Goal: Information Seeking & Learning: Learn about a topic

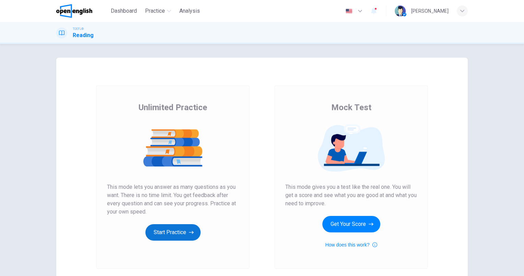
click at [180, 231] on button "Start Practice" at bounding box center [172, 232] width 55 height 16
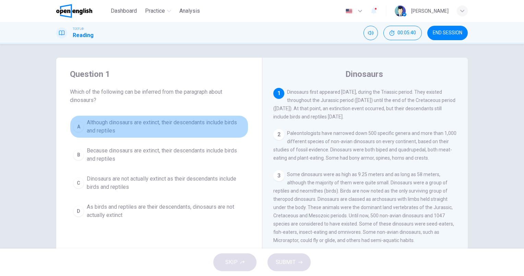
click at [150, 121] on span "Although dinosaurs are extinct, their descendants include birds and reptiles" at bounding box center [166, 126] width 159 height 16
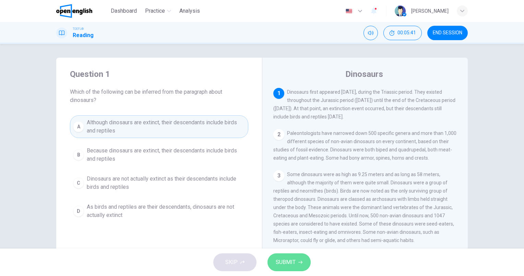
click at [284, 262] on span "SUBMIT" at bounding box center [286, 262] width 20 height 10
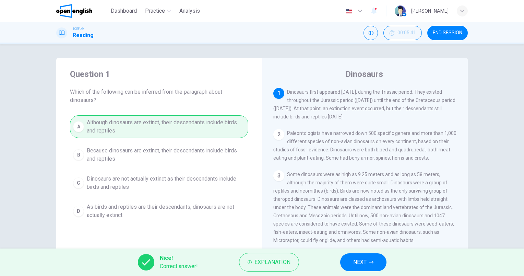
click at [365, 260] on span "NEXT" at bounding box center [359, 262] width 13 height 10
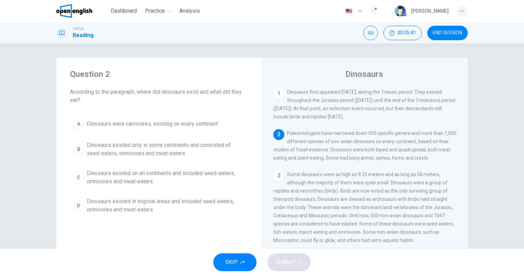
scroll to position [42, 0]
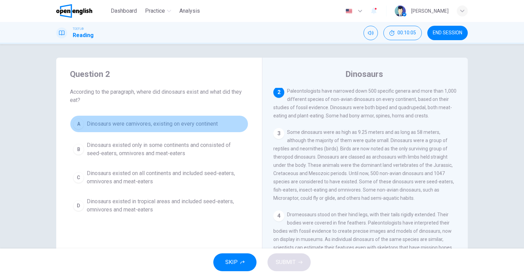
click at [177, 122] on span "Dinosaurs were carnivores, existing on every continent" at bounding box center [152, 124] width 131 height 8
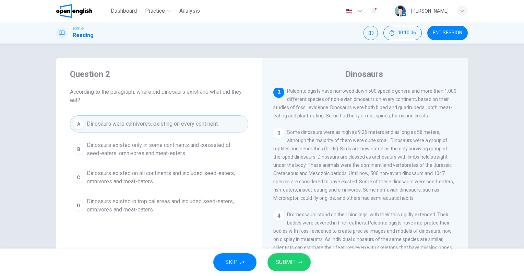
click at [286, 257] on span "SUBMIT" at bounding box center [286, 262] width 20 height 10
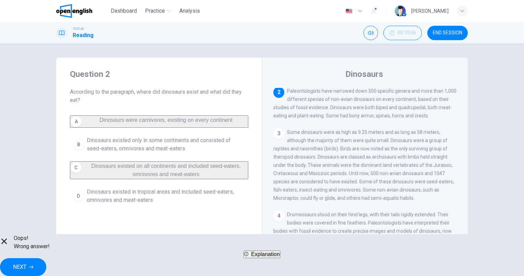
click at [26, 262] on span "NEXT" at bounding box center [19, 267] width 13 height 10
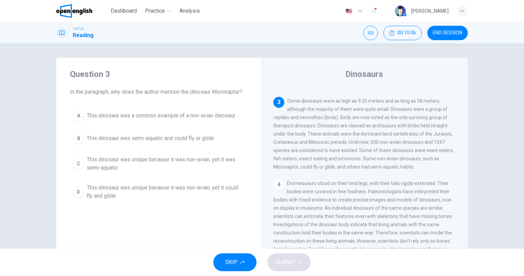
scroll to position [84, 0]
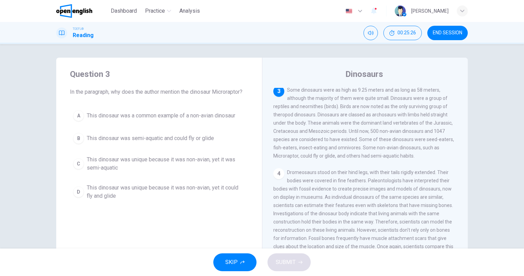
click at [117, 167] on span "This dinosaur was unique because it was non-avian, yet it was semi-aquatic" at bounding box center [166, 163] width 159 height 16
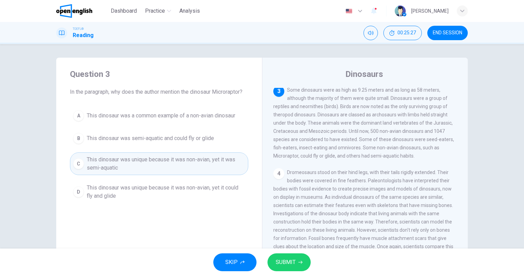
click at [291, 260] on span "SUBMIT" at bounding box center [286, 262] width 20 height 10
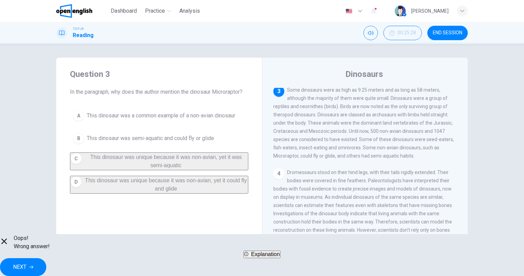
click at [447, 33] on span "END SESSION" at bounding box center [448, 32] width 30 height 5
